Goal: Contribute content: Contribute content

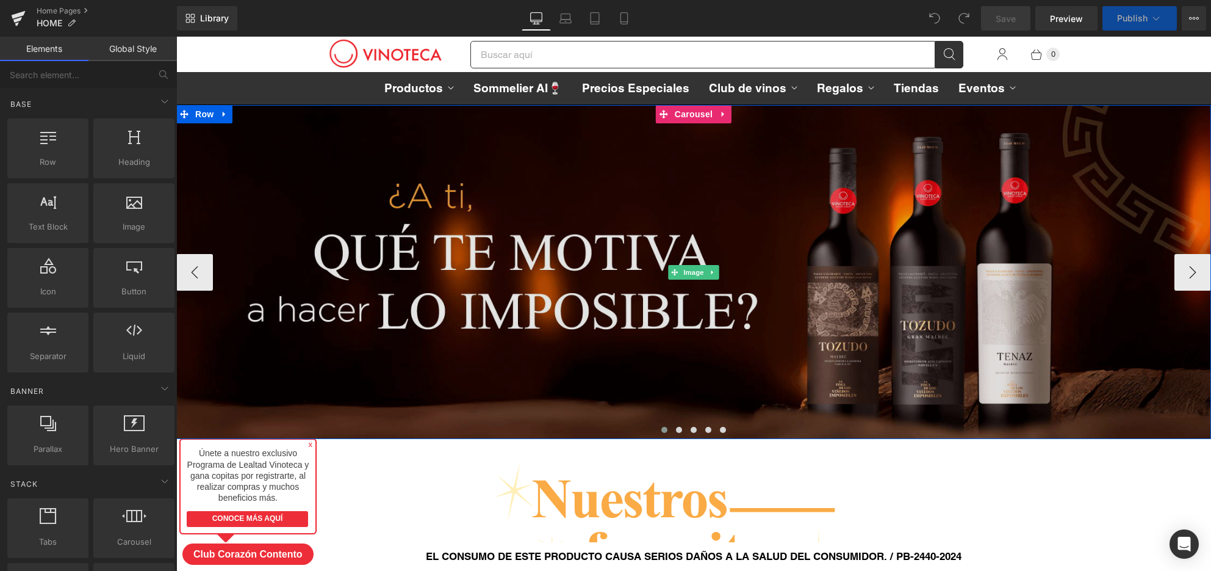
scroll to position [6377, 1035]
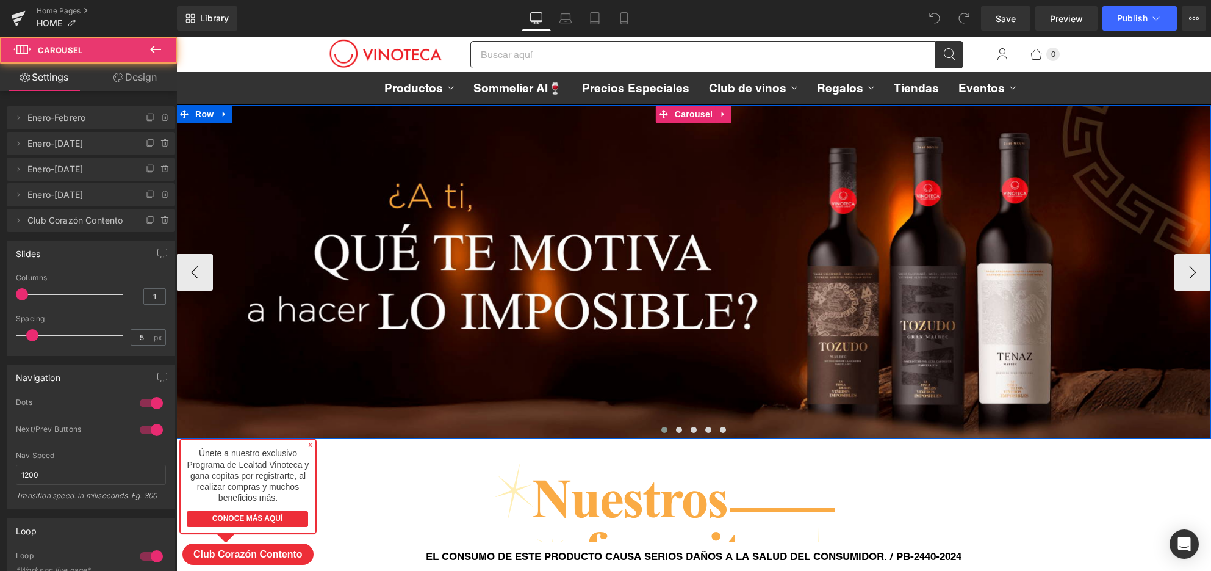
click at [666, 428] on span at bounding box center [664, 430] width 6 height 6
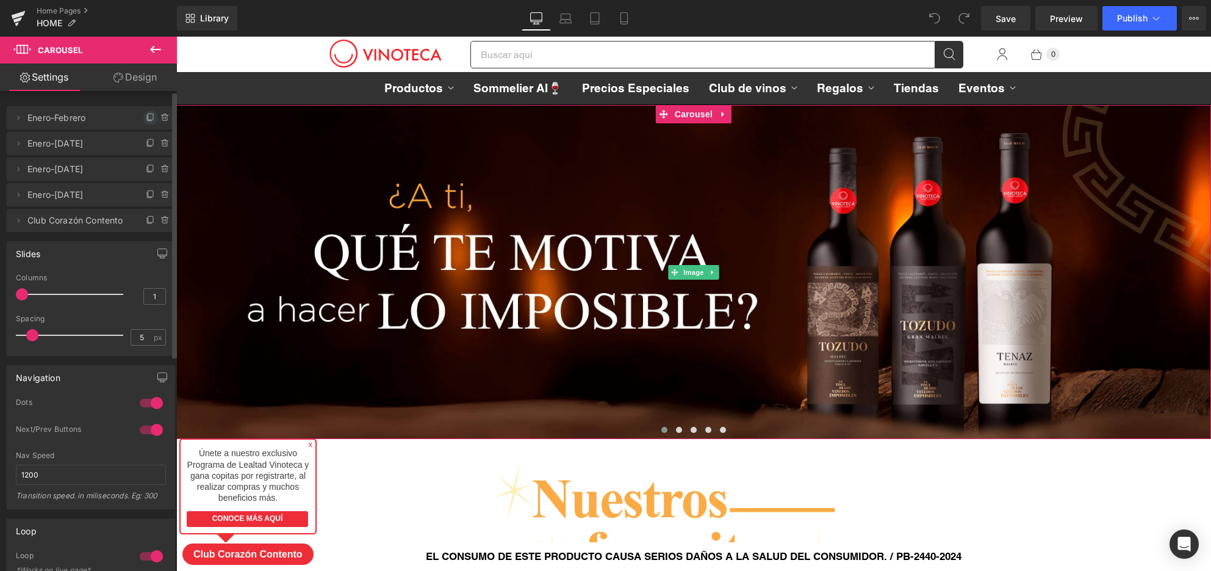
click at [147, 118] on icon at bounding box center [151, 118] width 10 height 10
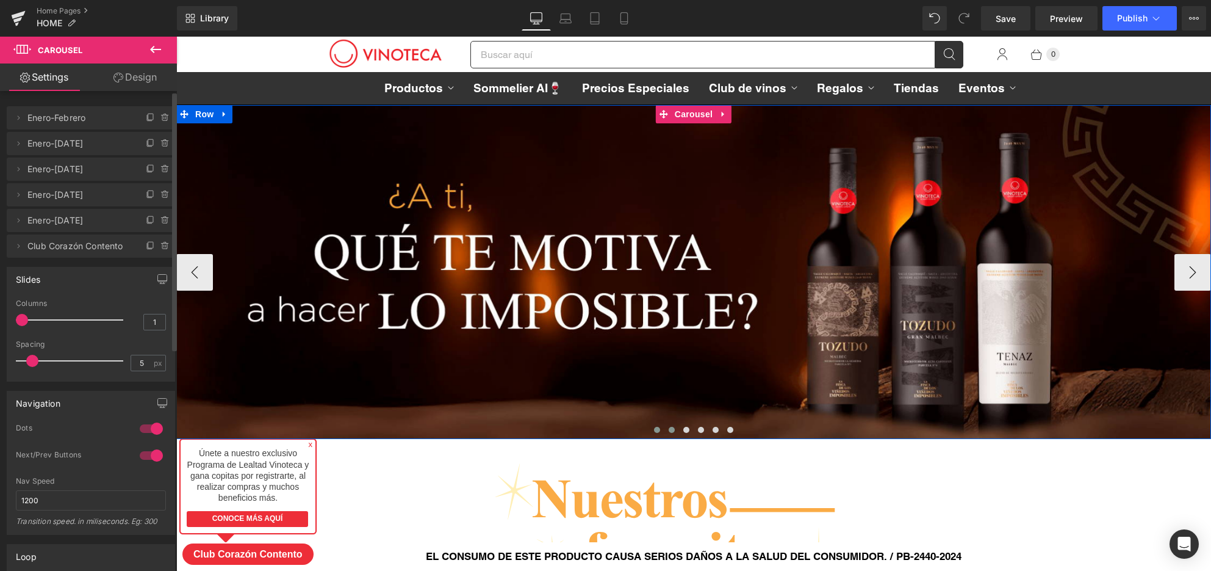
click at [672, 431] on span at bounding box center [672, 430] width 6 height 6
click at [660, 430] on button at bounding box center [657, 429] width 15 height 12
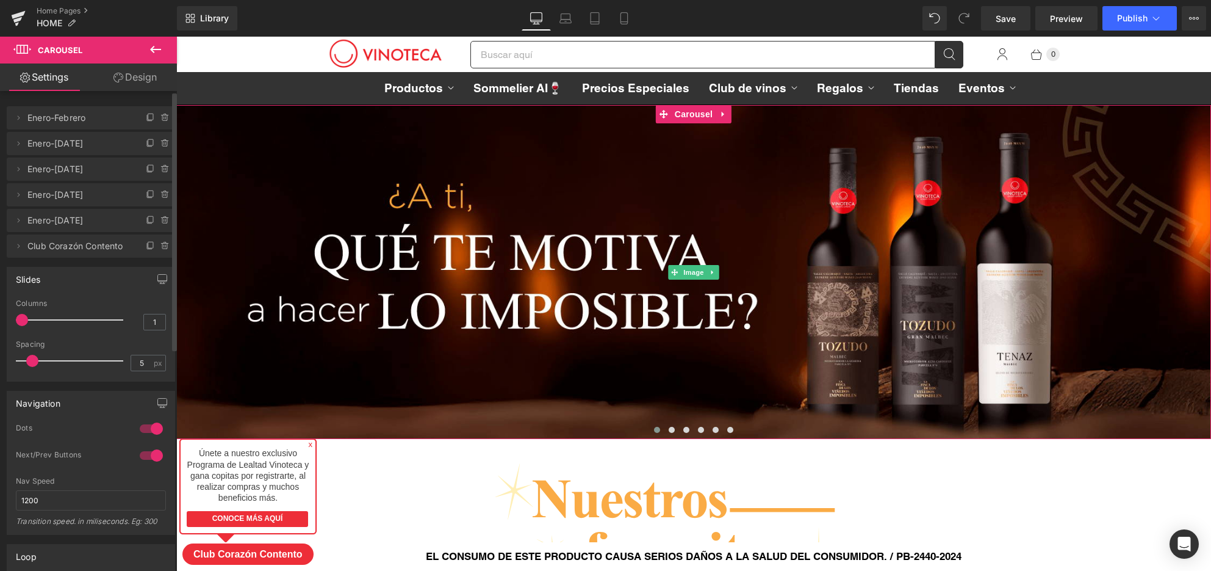
click at [112, 118] on span "Enero-Febrero" at bounding box center [78, 117] width 103 height 23
click at [20, 119] on icon at bounding box center [18, 118] width 10 height 10
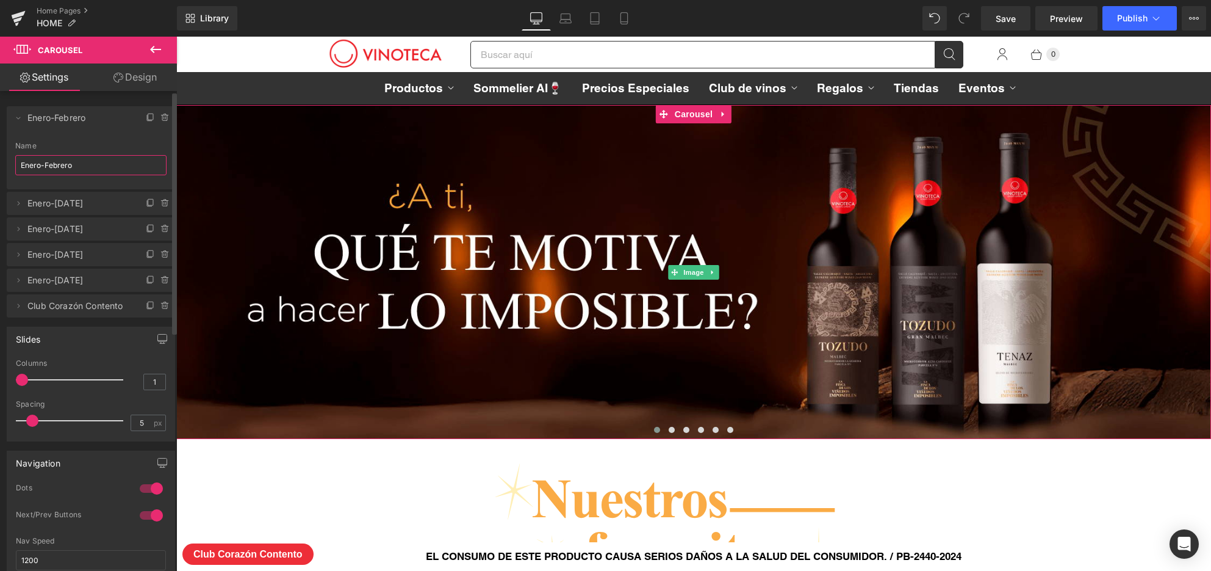
click at [117, 168] on input "Enero-Febrero" at bounding box center [90, 165] width 151 height 20
type input "f"
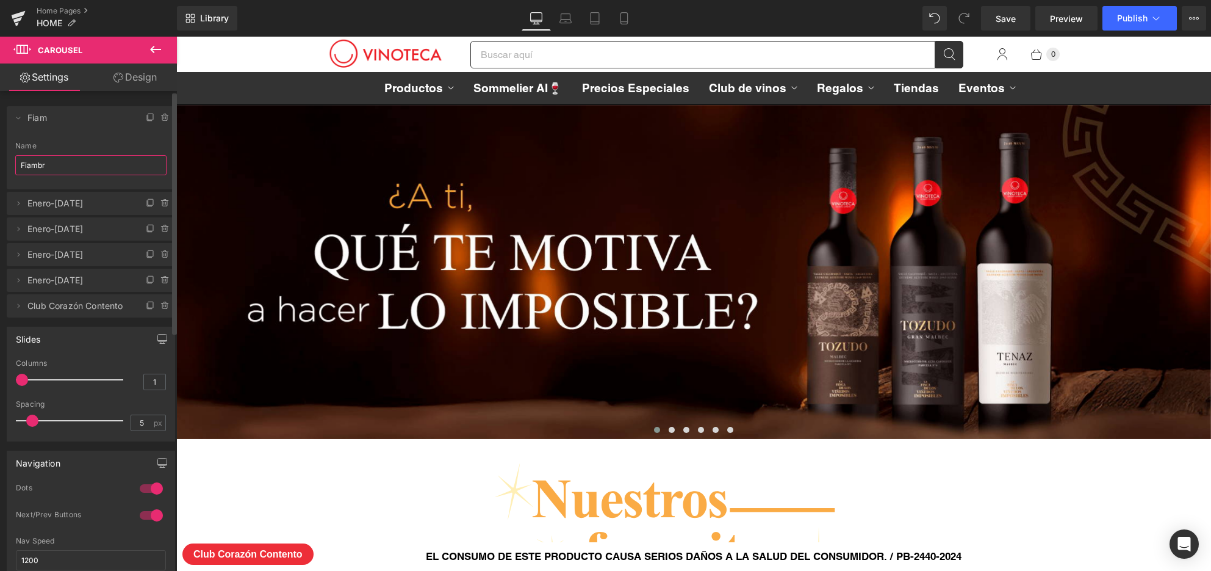
type input "Fiambre"
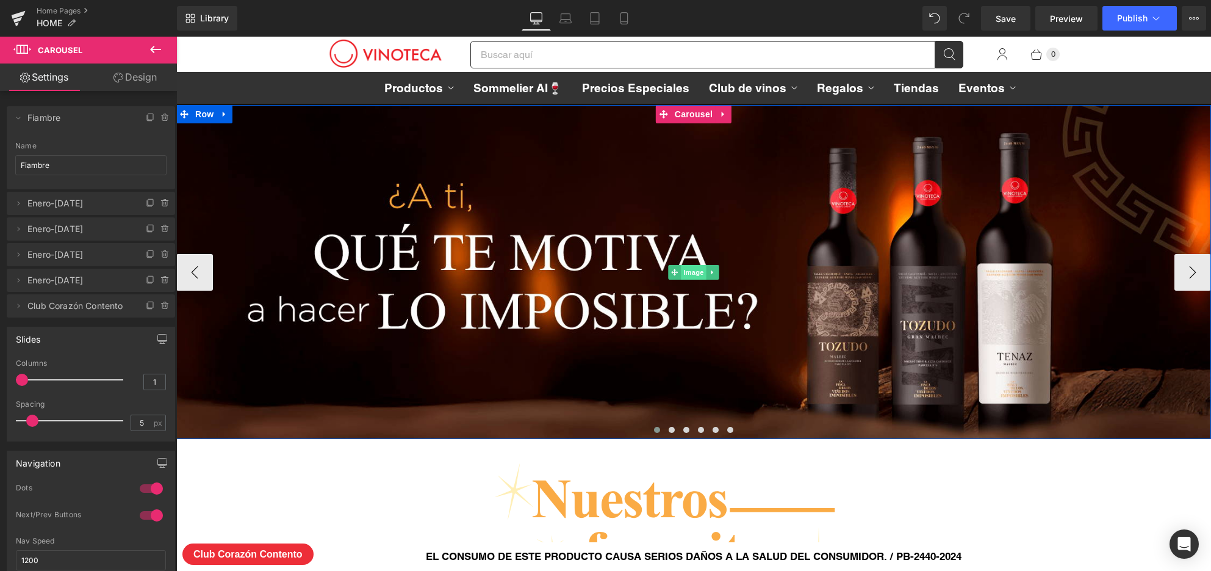
click at [694, 267] on span "Image" at bounding box center [694, 272] width 26 height 15
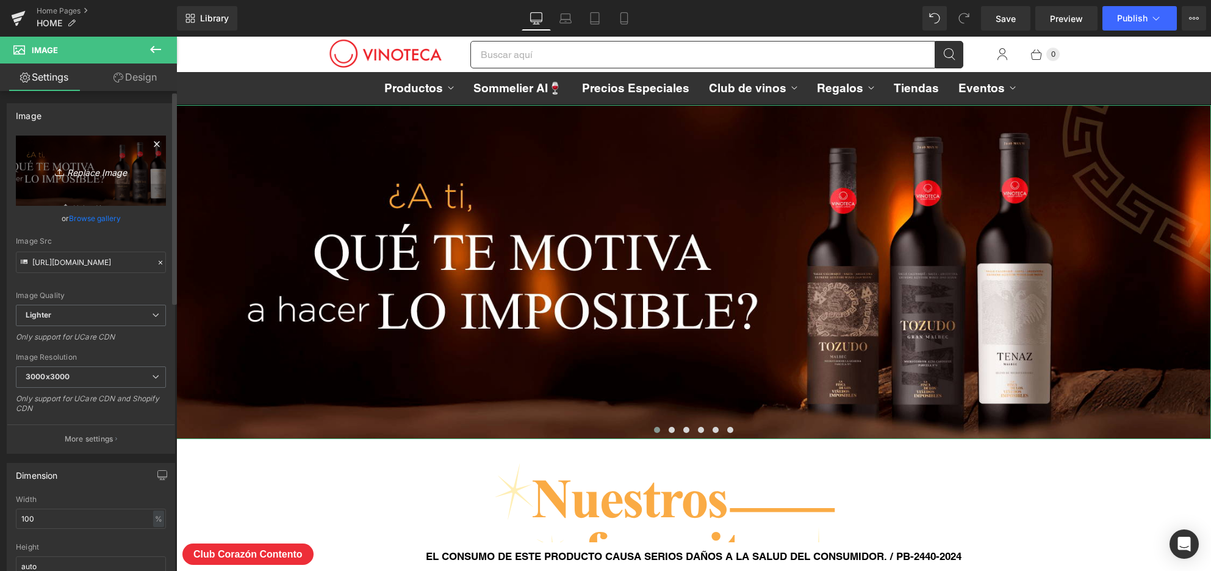
click at [79, 189] on link "Replace Image" at bounding box center [91, 170] width 150 height 70
type input "C:\fakepath\Banner-Fiambre2025.jpg"
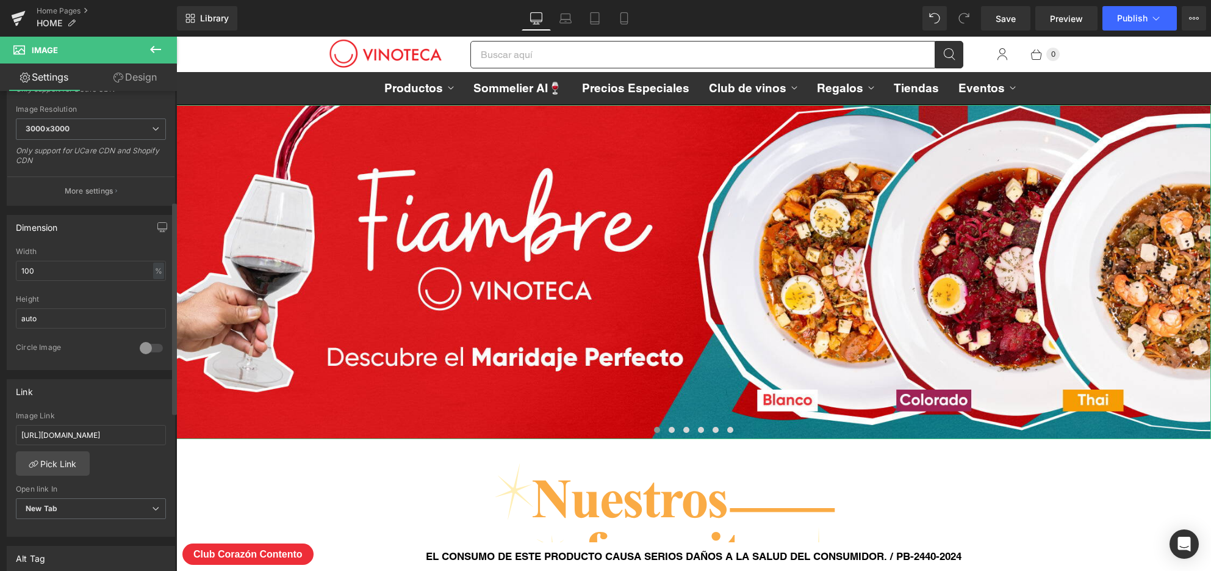
scroll to position [406, 0]
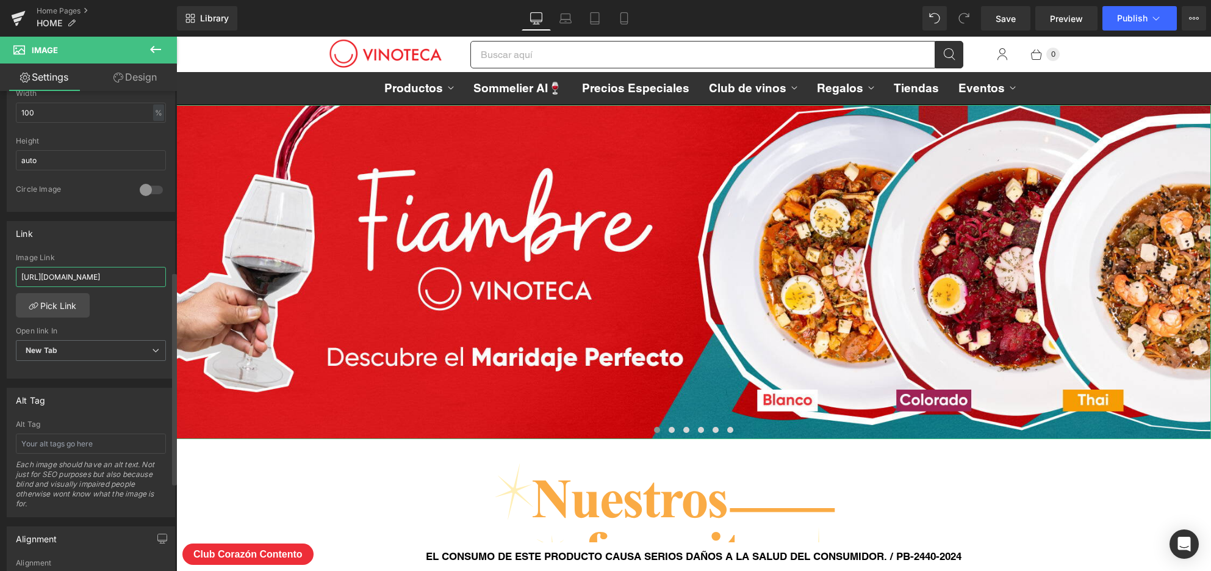
click at [121, 279] on input "[URL][DOMAIN_NAME]" at bounding box center [91, 277] width 150 height 20
paste input "pages/fiambres"
type input "[URL][DOMAIN_NAME]"
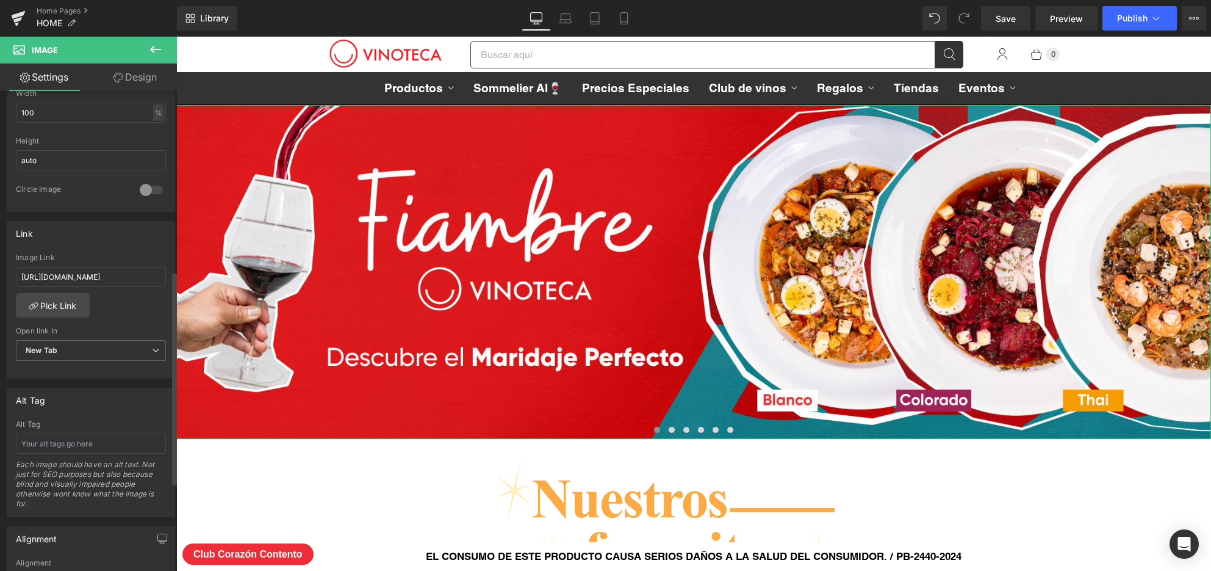
click at [127, 311] on div "[URL][DOMAIN_NAME] Image Link [URL][DOMAIN_NAME] Pick Link Current Tab New Tab …" at bounding box center [90, 315] width 167 height 125
click at [1016, 20] on span "Save" at bounding box center [1006, 18] width 20 height 13
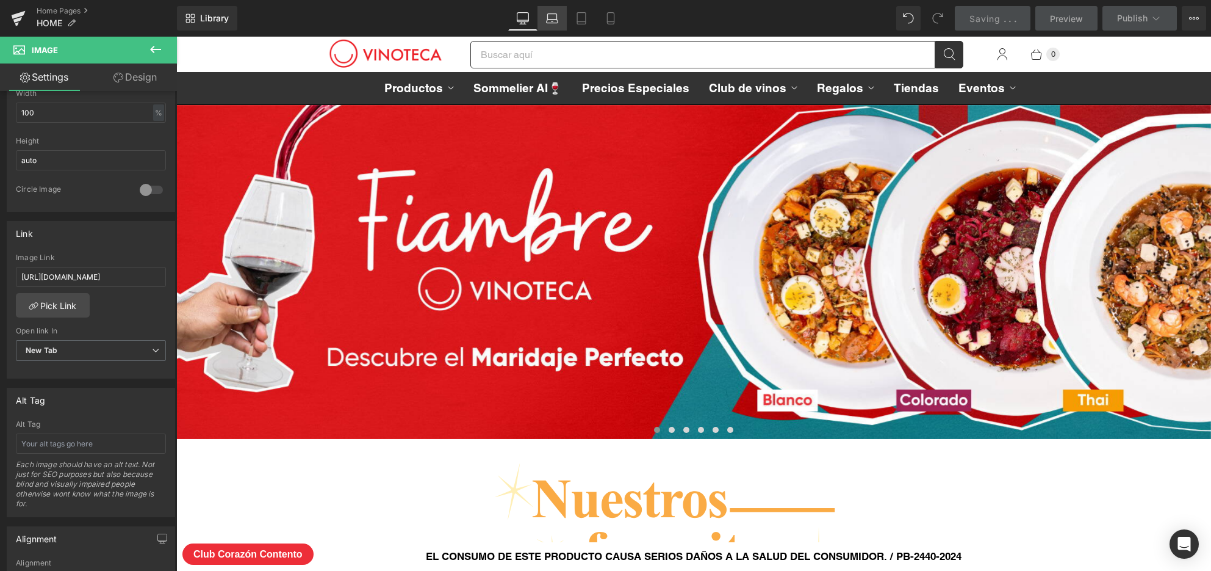
click at [551, 20] on icon at bounding box center [552, 18] width 12 height 12
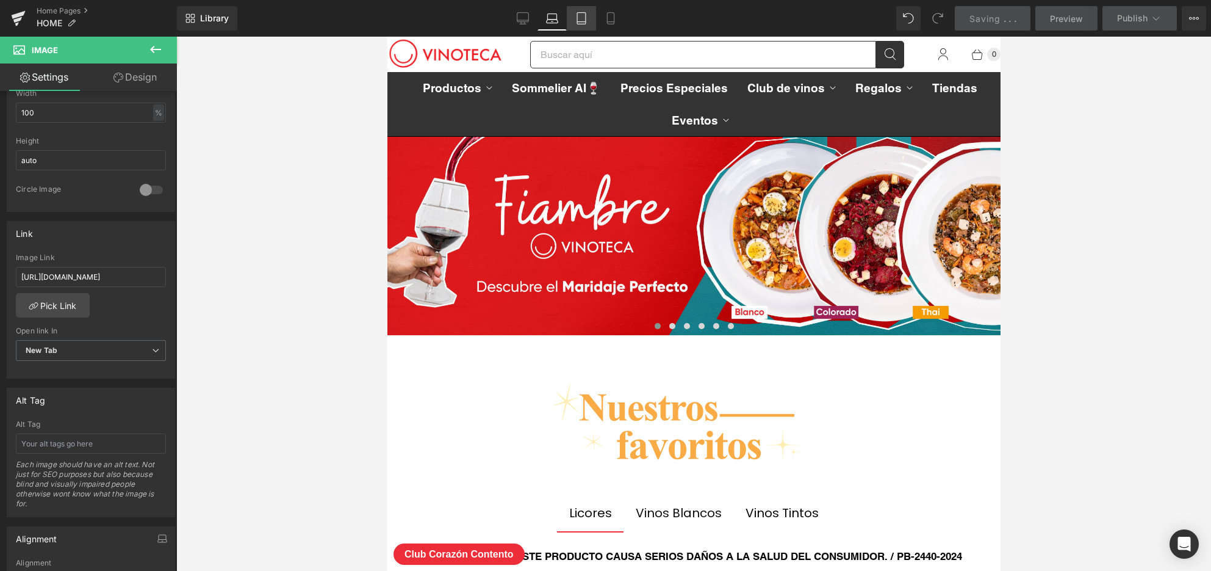
scroll to position [4865, 613]
click at [577, 18] on icon at bounding box center [581, 18] width 12 height 12
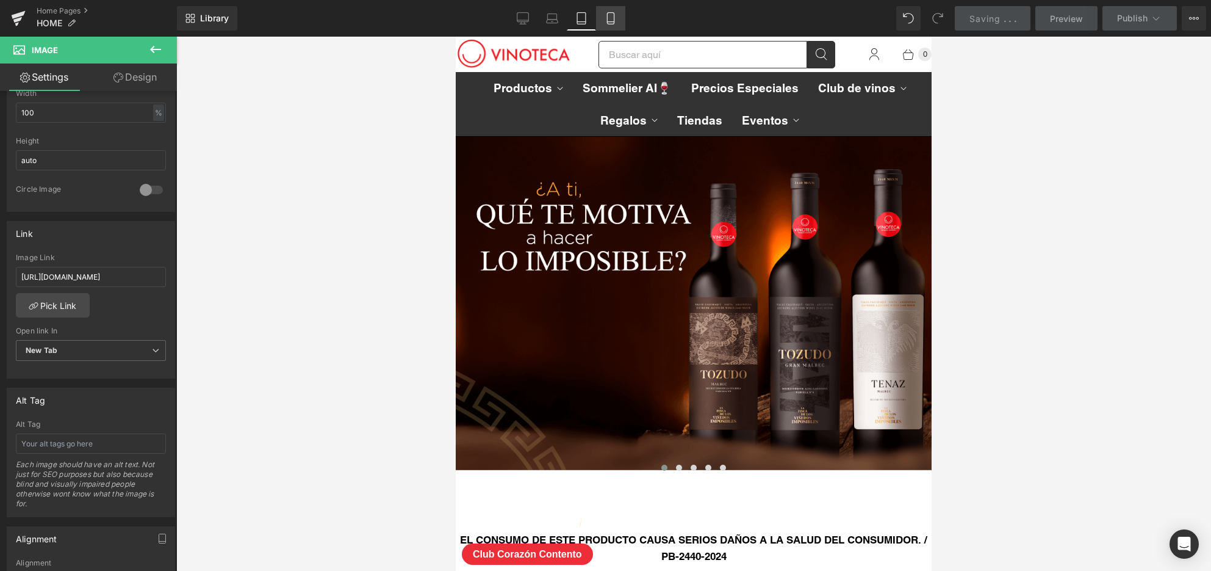
scroll to position [7428, 476]
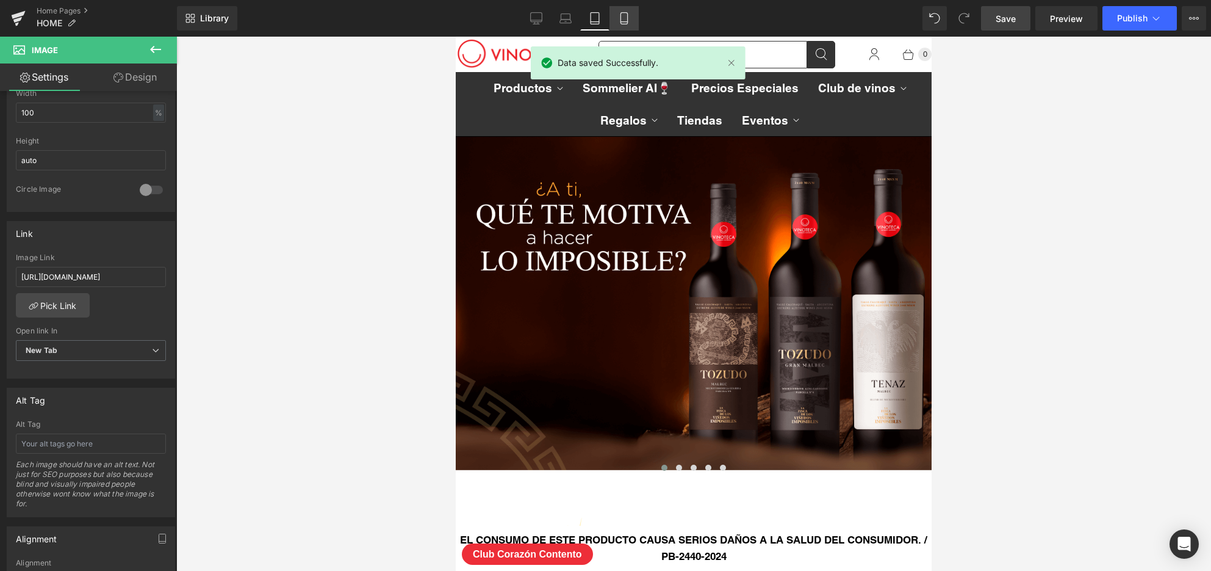
click at [623, 13] on icon at bounding box center [624, 18] width 12 height 12
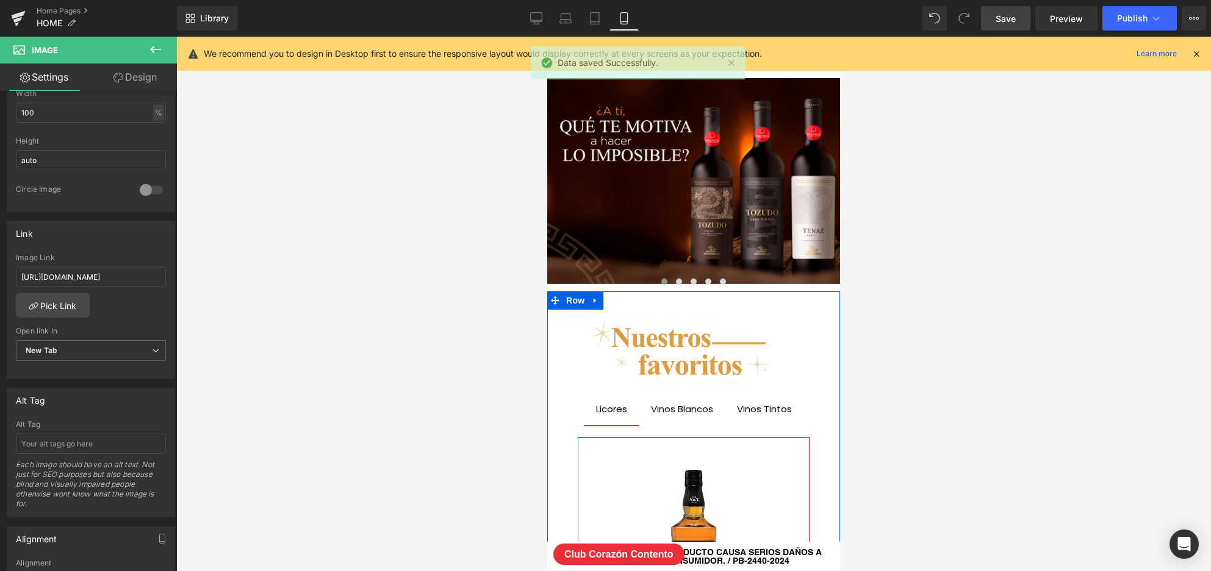
scroll to position [0, 0]
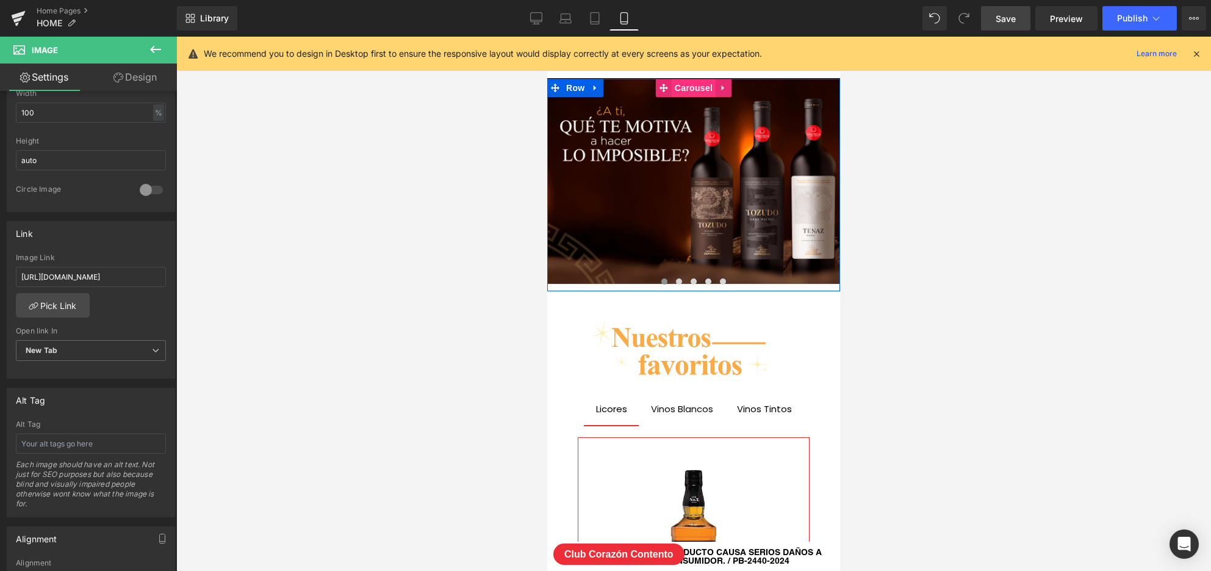
click at [696, 88] on span "Carousel" at bounding box center [694, 88] width 44 height 18
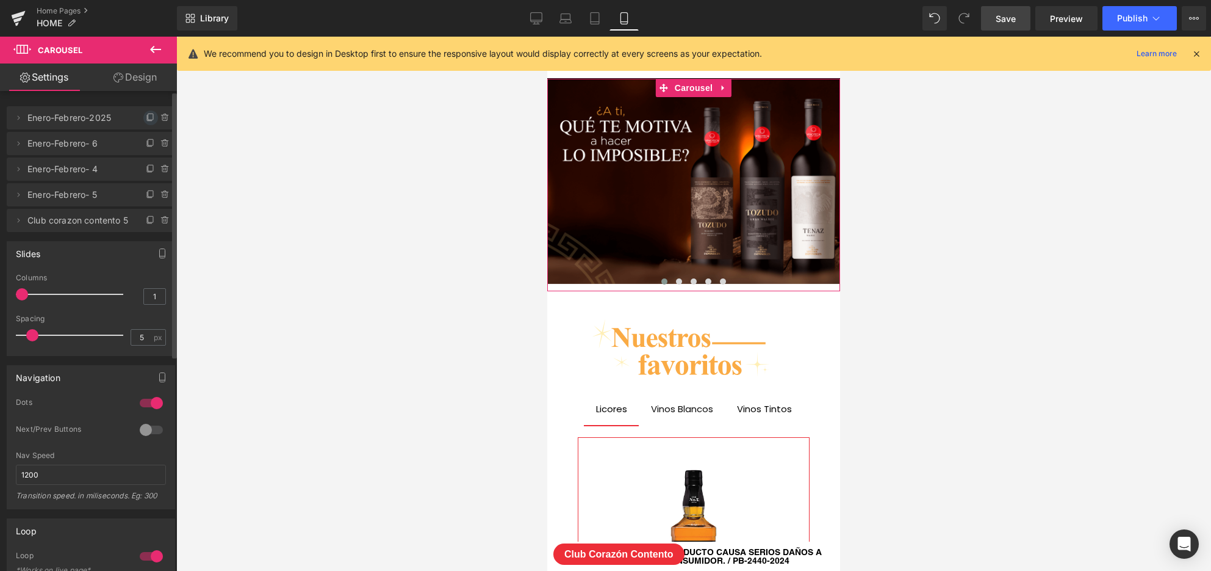
click at [148, 117] on icon at bounding box center [150, 116] width 5 height 6
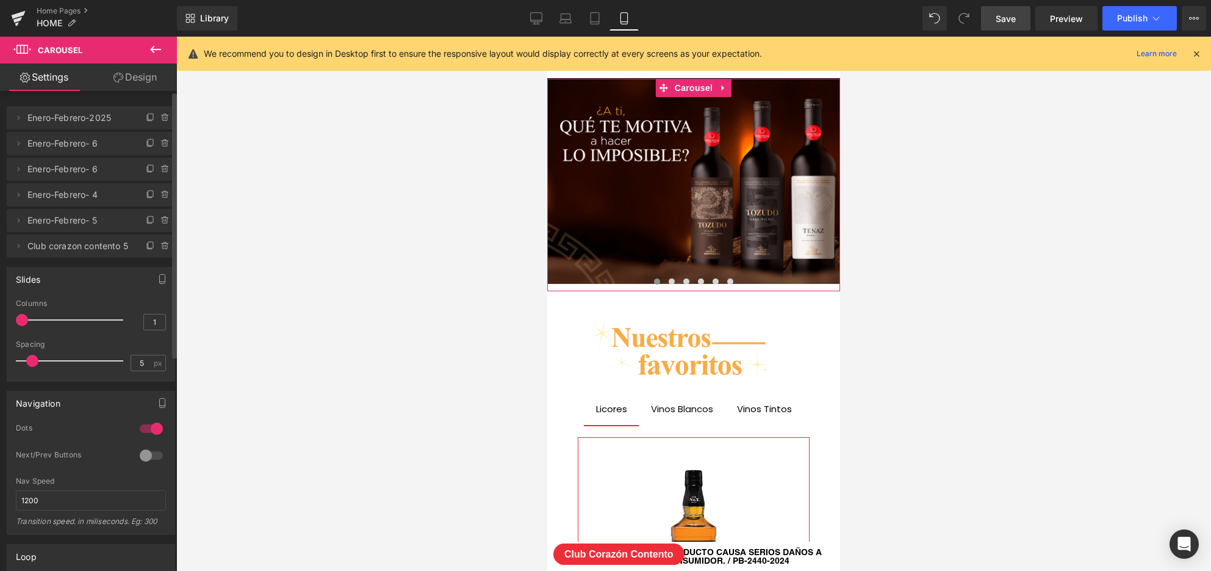
scroll to position [6, 6]
click at [87, 118] on span "Enero-Febrero-2025" at bounding box center [78, 117] width 103 height 23
click at [17, 118] on icon at bounding box center [18, 118] width 10 height 10
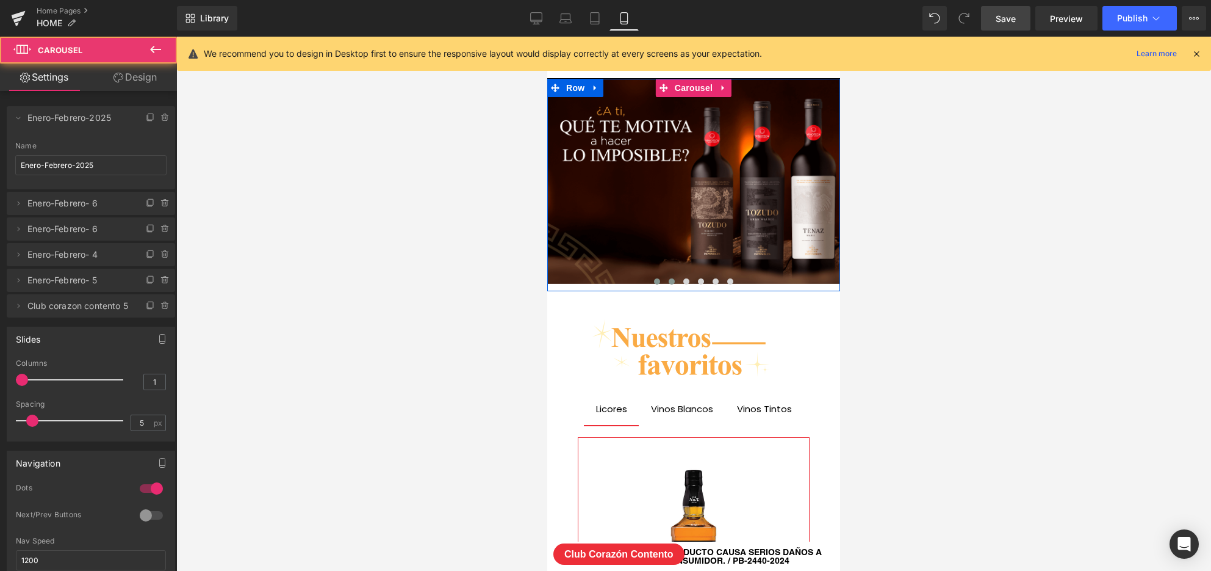
click at [669, 278] on span at bounding box center [672, 281] width 6 height 6
click at [658, 279] on span at bounding box center [657, 281] width 6 height 6
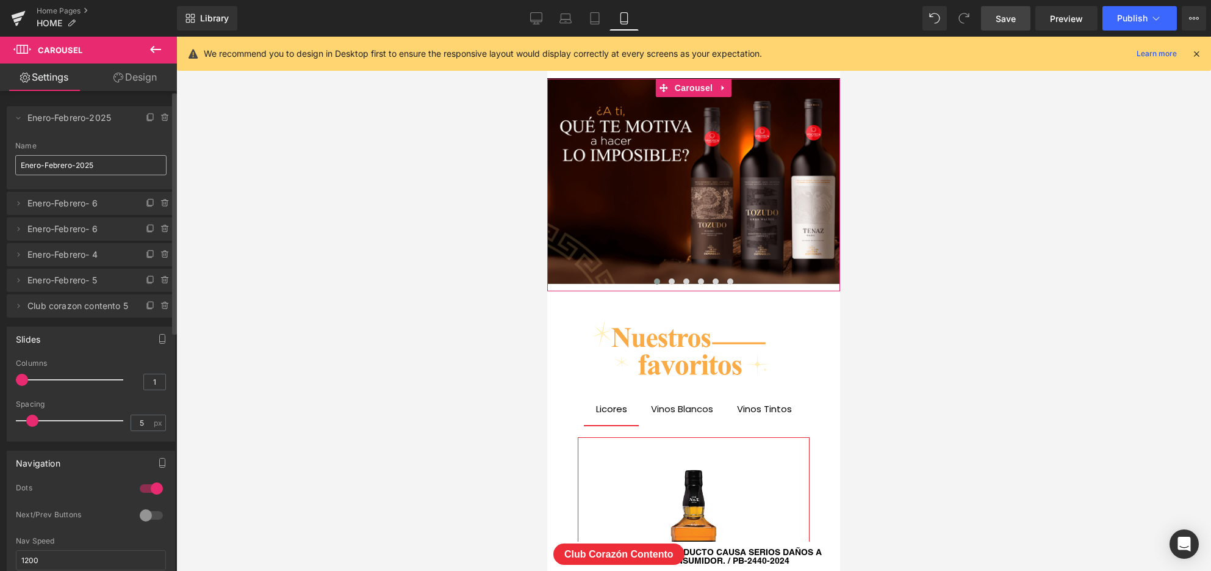
click at [107, 163] on input "Enero-Febrero-2025" at bounding box center [90, 165] width 151 height 20
type input "Fiambre"
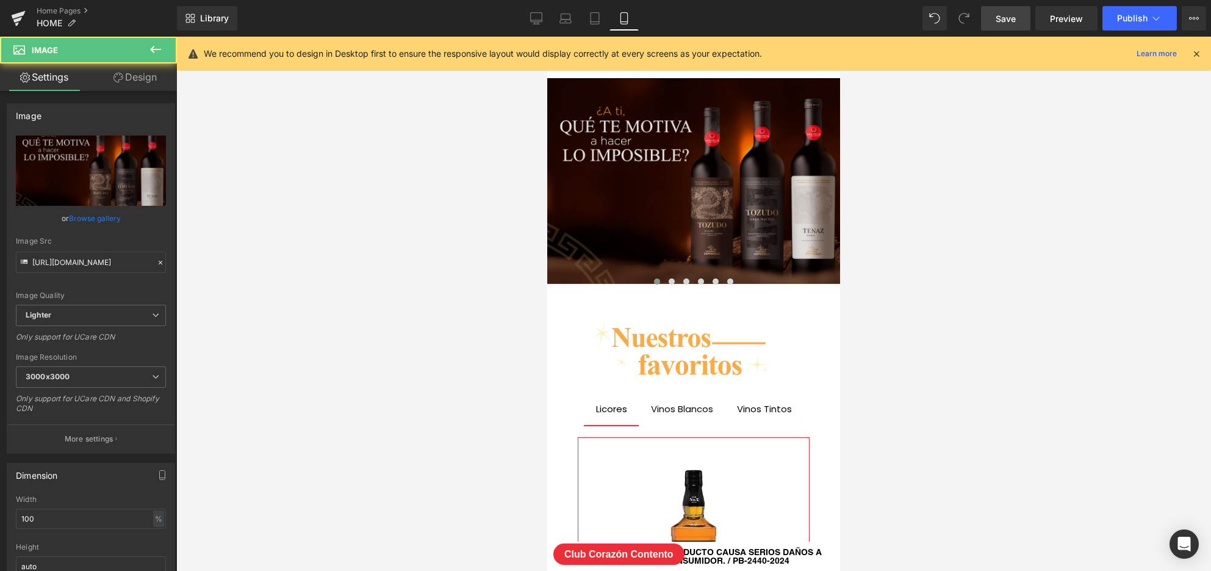
click at [699, 195] on img at bounding box center [693, 181] width 293 height 205
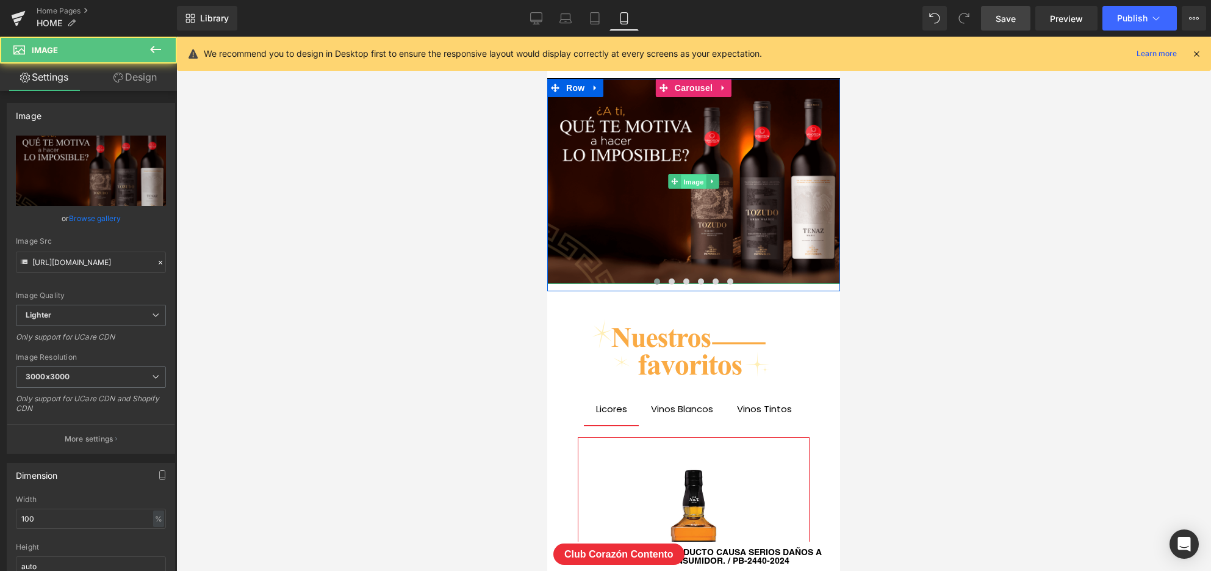
click at [697, 184] on span "Image" at bounding box center [694, 182] width 26 height 15
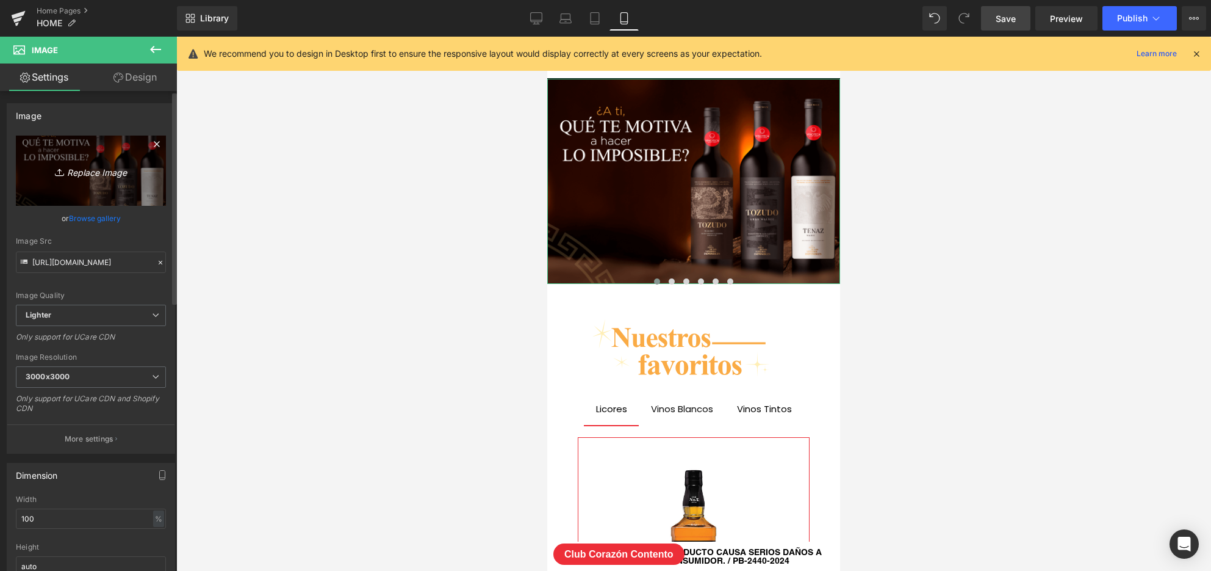
click at [82, 173] on icon "Replace Image" at bounding box center [91, 170] width 98 height 15
type input "C:\fakepath\banner-fiambre2025-mobile.jpg"
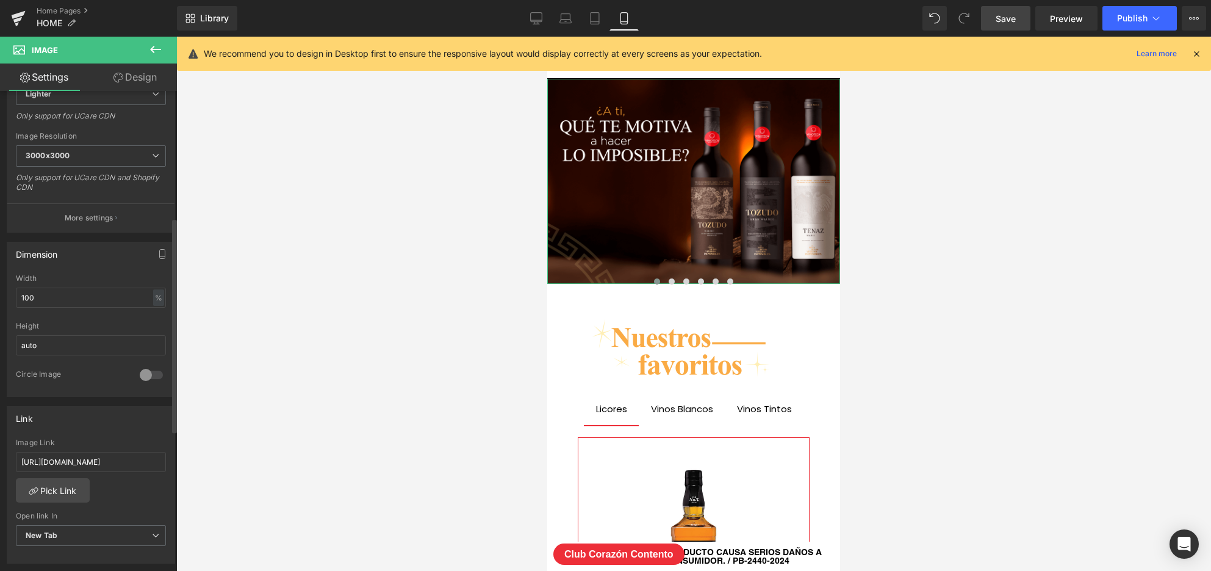
scroll to position [361, 0]
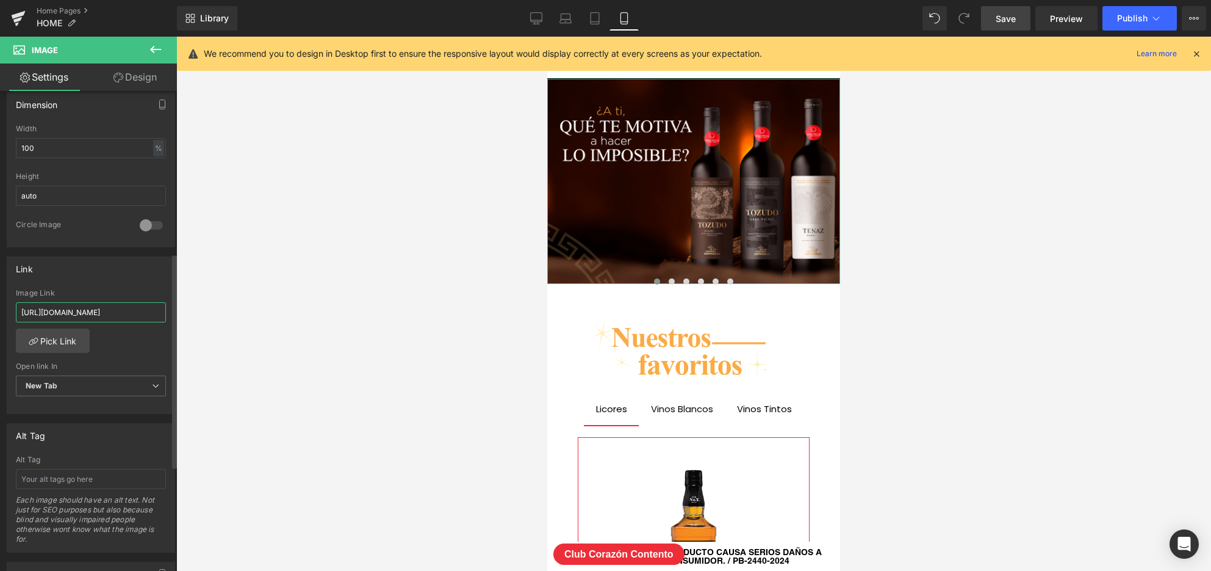
click at [96, 309] on input "[URL][DOMAIN_NAME]" at bounding box center [91, 312] width 150 height 20
paste input "pages/fiambres"
type input "[URL][DOMAIN_NAME]"
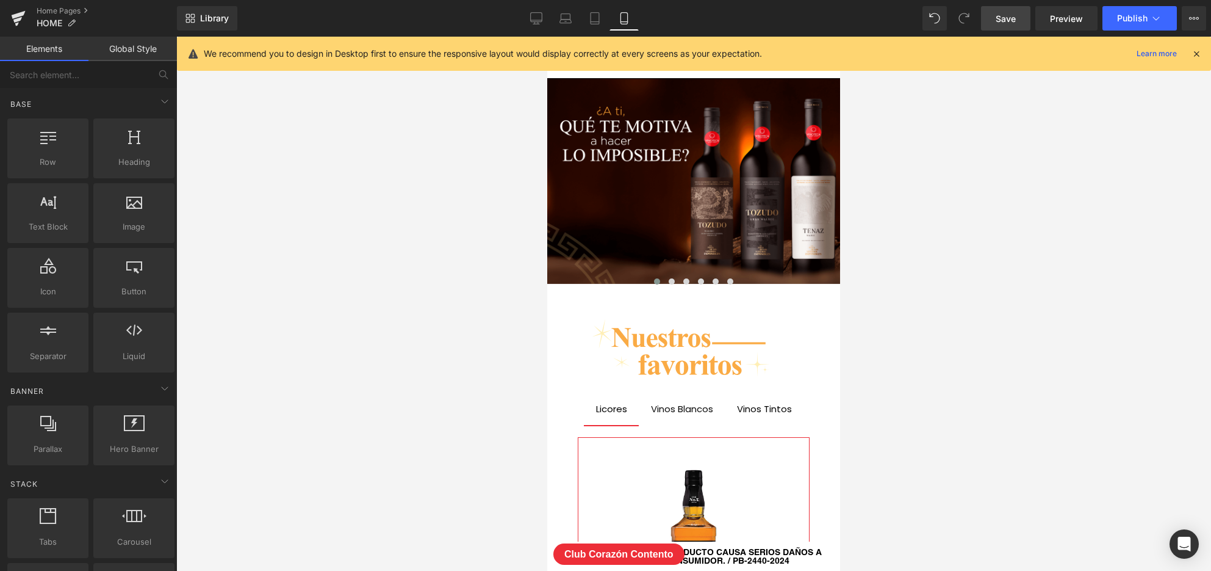
click at [289, 313] on div at bounding box center [693, 304] width 1035 height 534
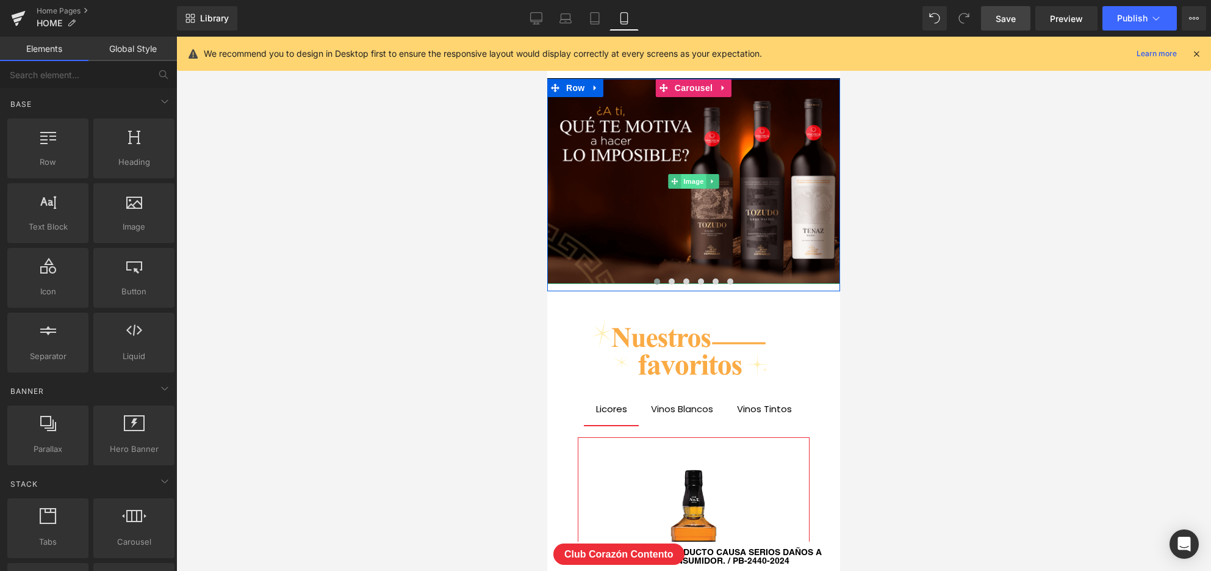
click at [696, 181] on span "Image" at bounding box center [694, 181] width 26 height 15
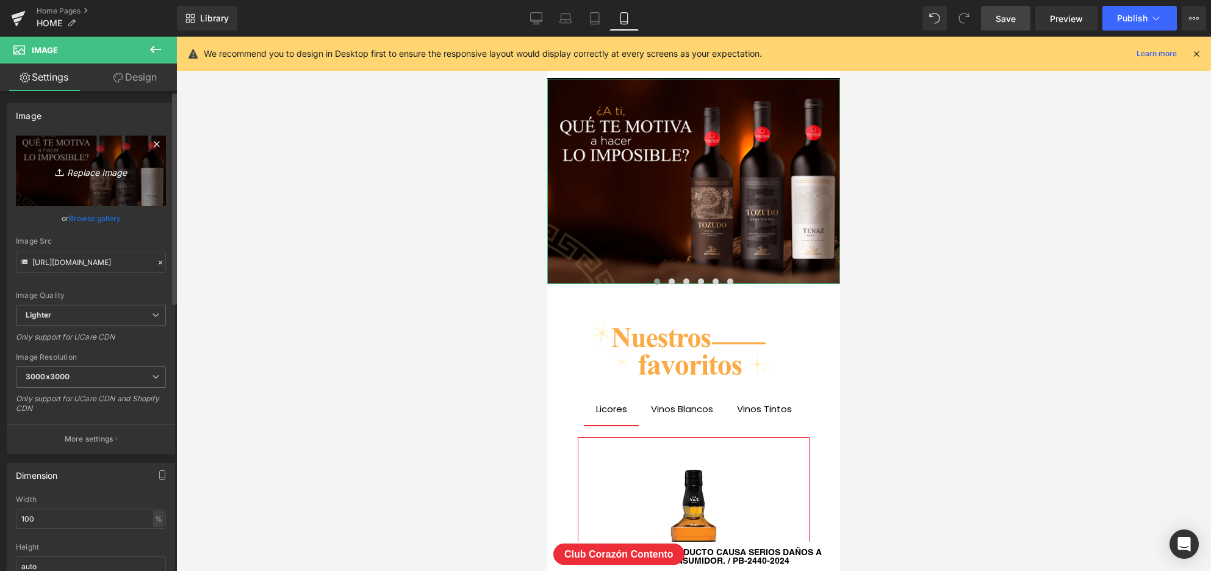
click at [96, 171] on icon "Replace Image" at bounding box center [91, 170] width 98 height 15
type input "C:\fakepath\banner-fiambre2025-mobile.jpg"
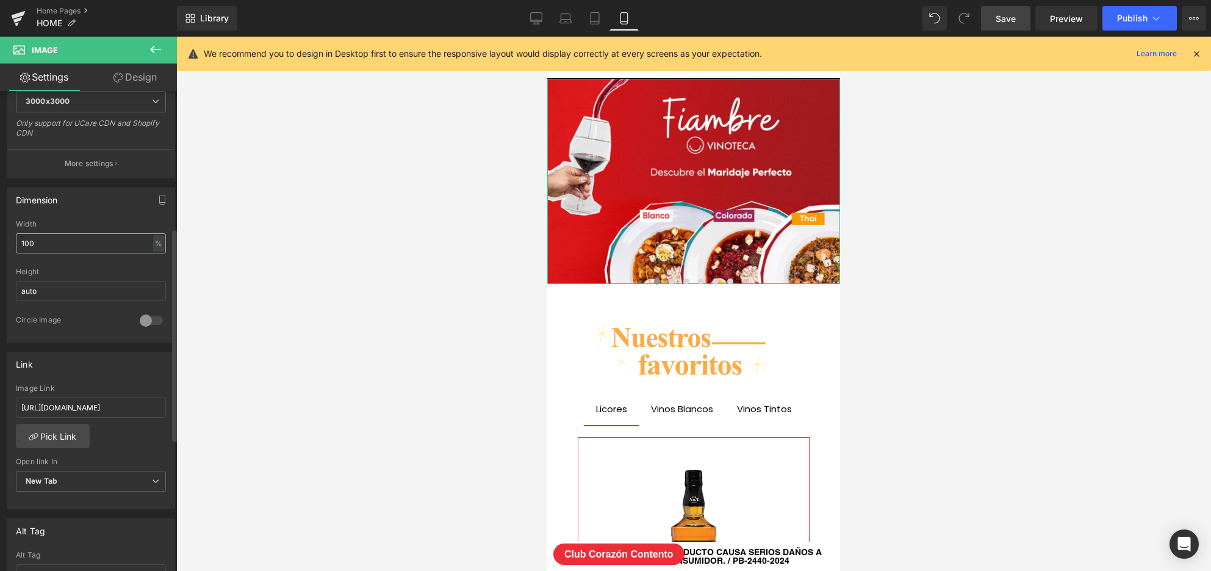
scroll to position [323, 0]
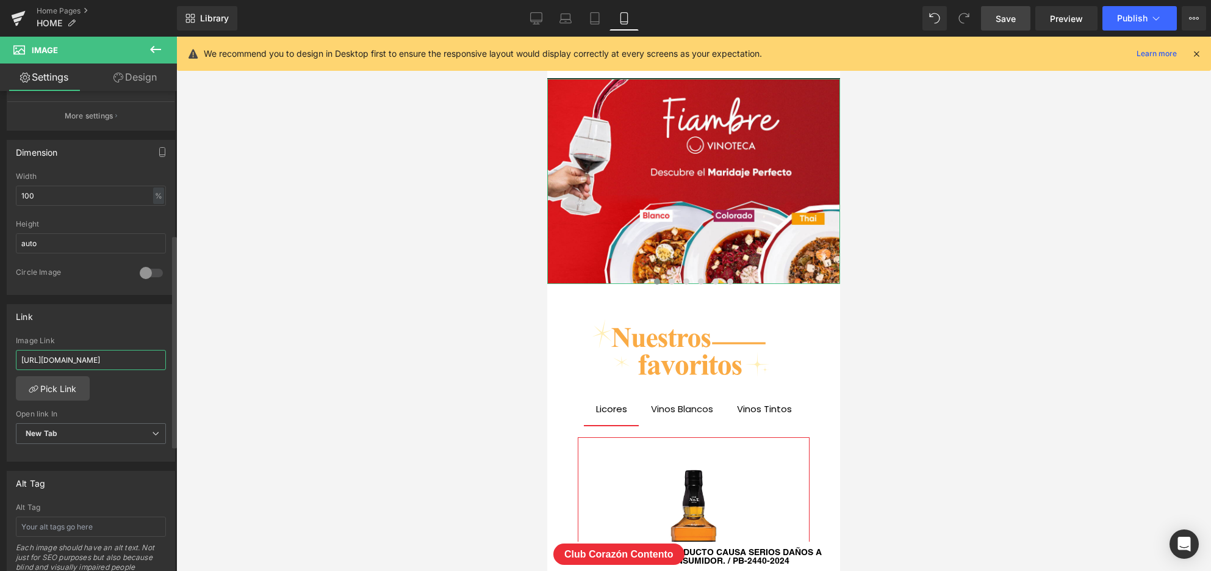
click at [109, 358] on input "[URL][DOMAIN_NAME]" at bounding box center [91, 360] width 150 height 20
click at [1005, 13] on span "Save" at bounding box center [1006, 18] width 20 height 13
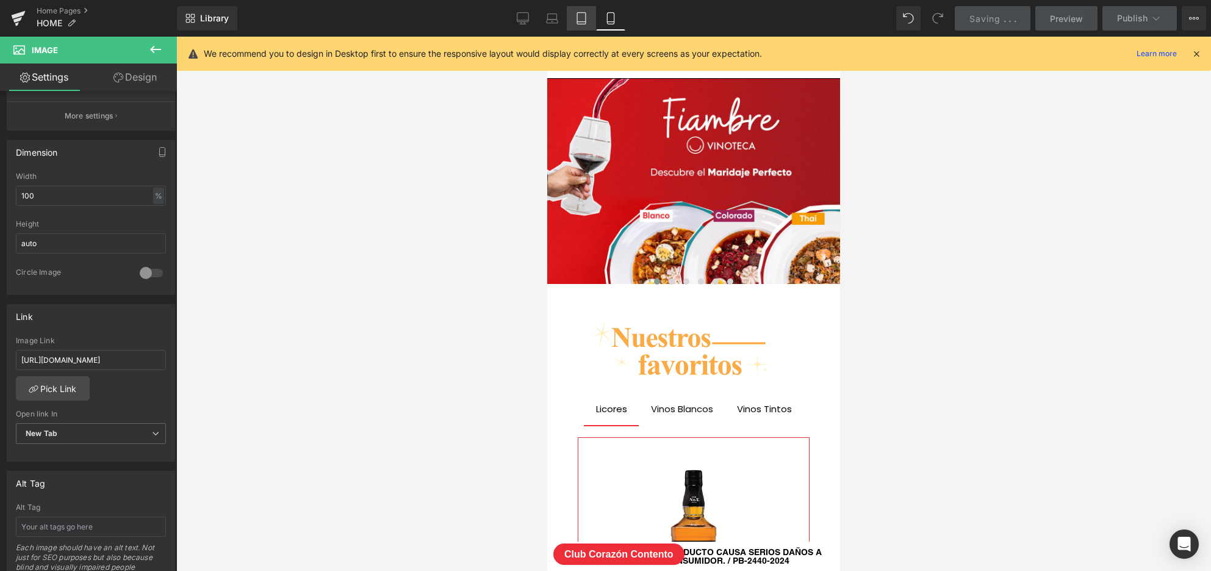
click at [578, 17] on icon at bounding box center [581, 19] width 9 height 12
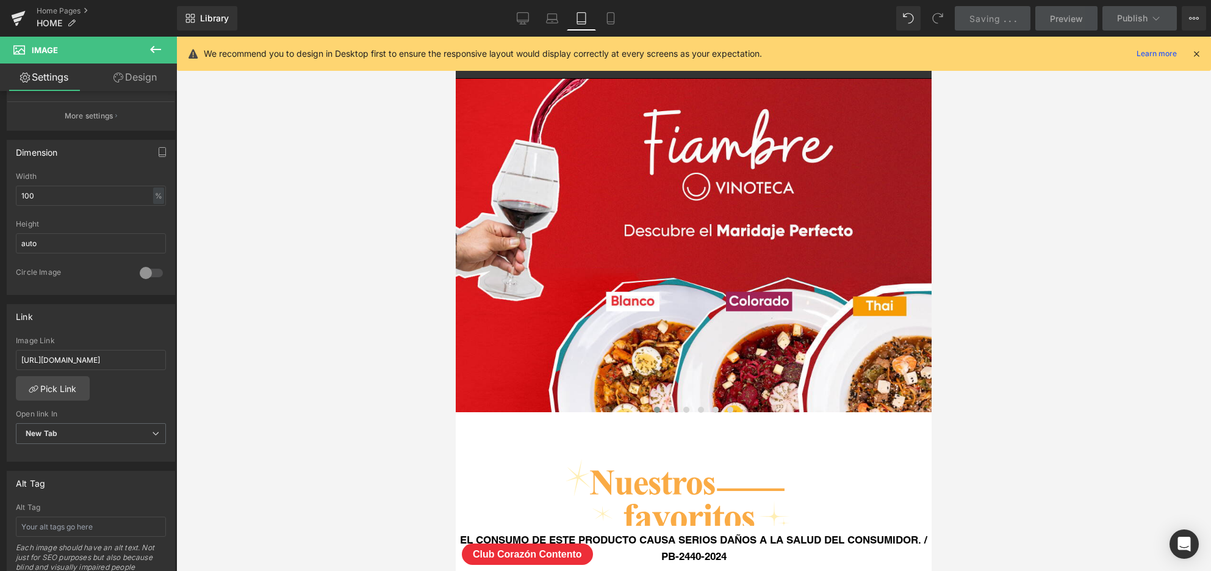
scroll to position [7428, 476]
click at [529, 18] on icon at bounding box center [523, 18] width 12 height 12
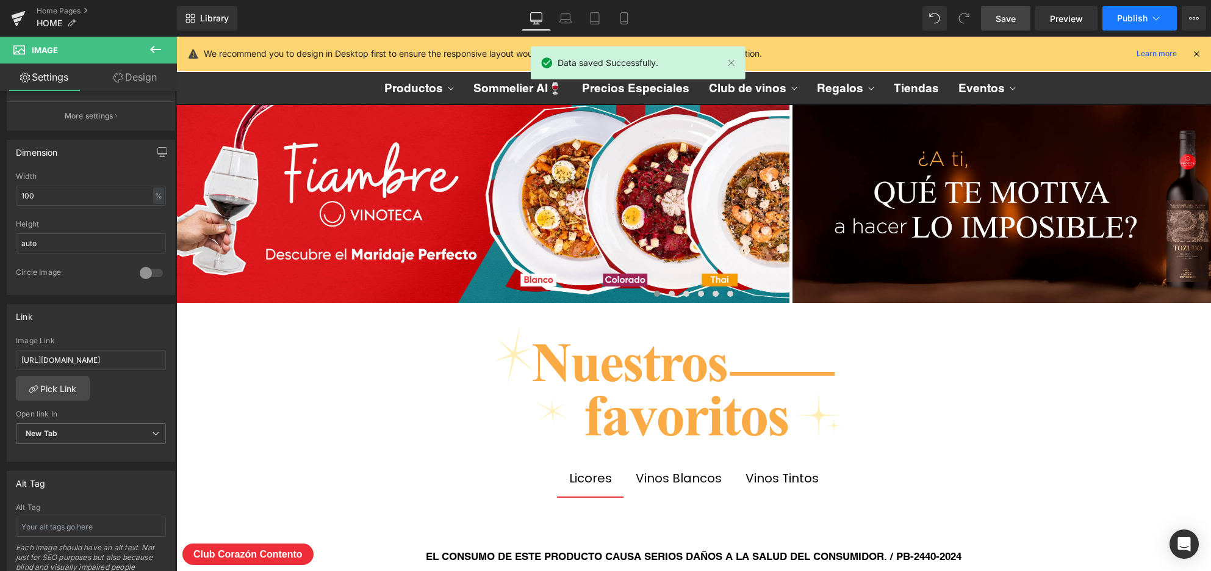
scroll to position [6267, 1035]
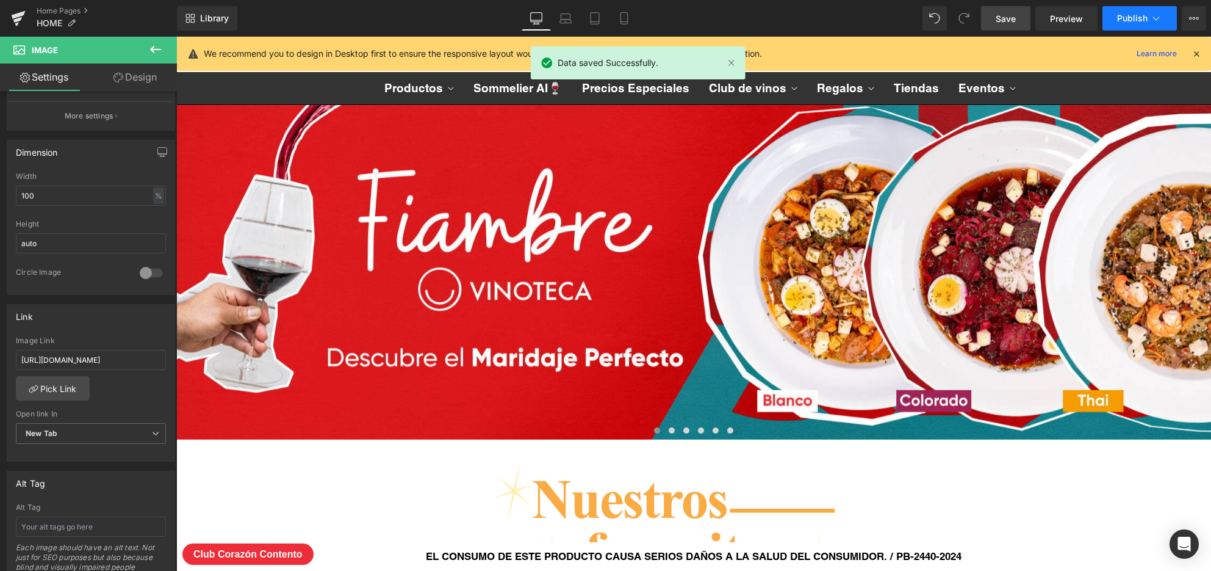
click at [1125, 15] on span "Publish" at bounding box center [1132, 18] width 31 height 10
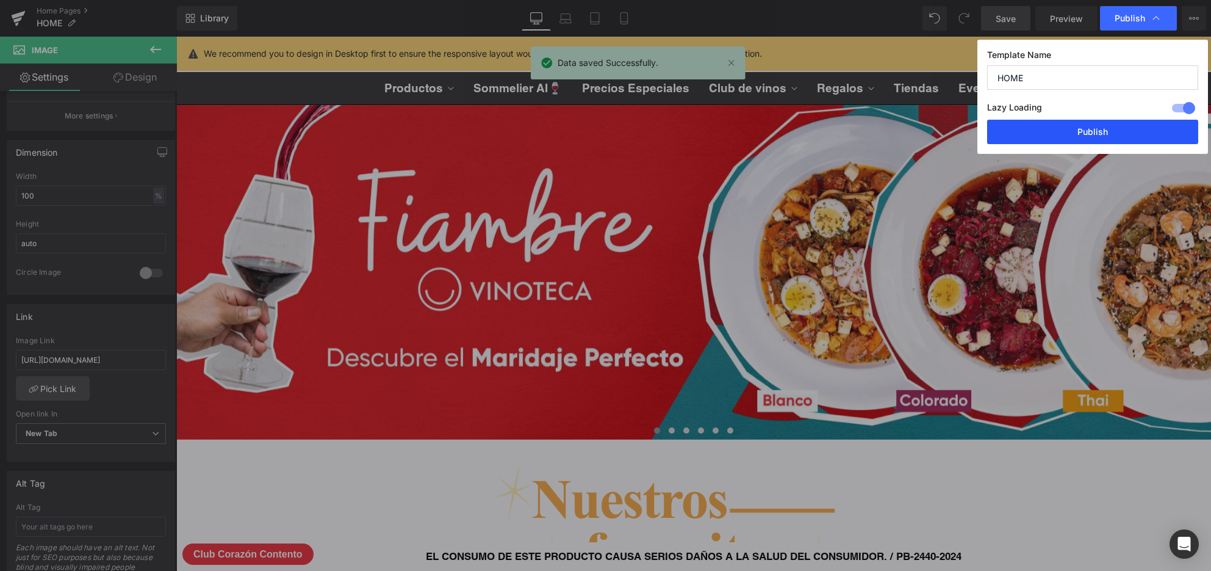
click at [1102, 131] on button "Publish" at bounding box center [1092, 132] width 211 height 24
